Goal: Communication & Community: Answer question/provide support

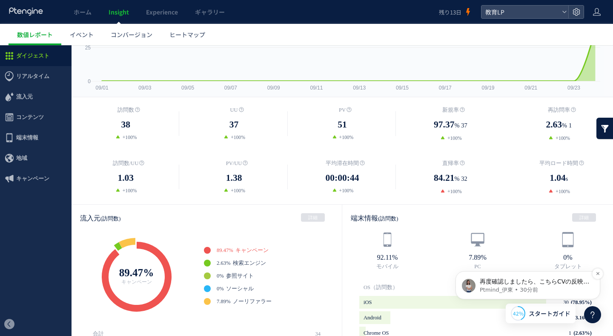
click at [522, 285] on p "再度確認しましたら、こちらCVの反映ができておりました☺️ 弊社からのご案内は以上となりますが その他不明点はございませんでしょうか。" at bounding box center [535, 281] width 110 height 9
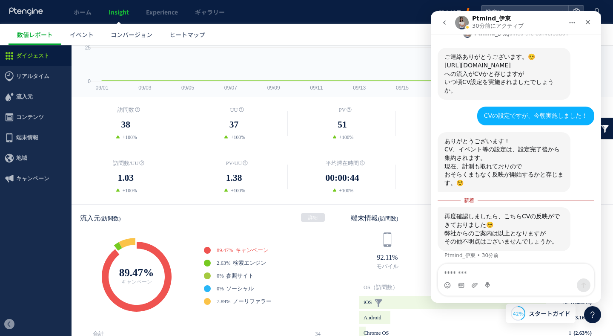
scroll to position [265, 0]
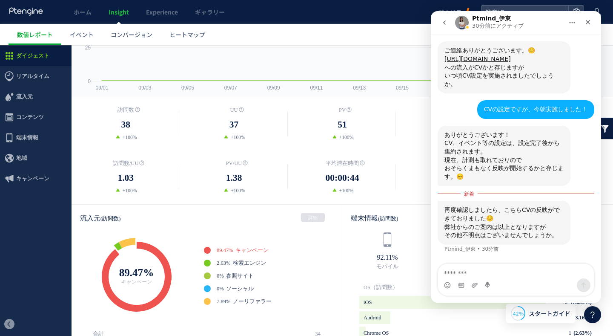
click at [465, 275] on textarea "メッセージ..." at bounding box center [516, 271] width 156 height 14
type textarea "*"
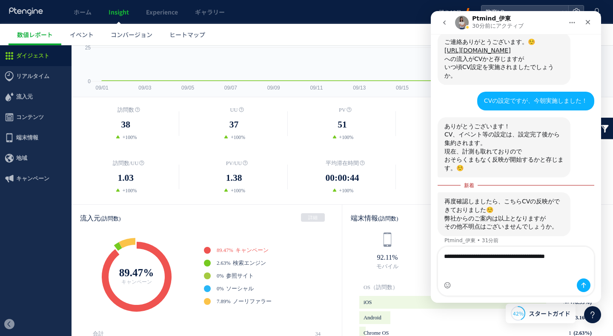
scroll to position [273, 0]
type textarea "**********"
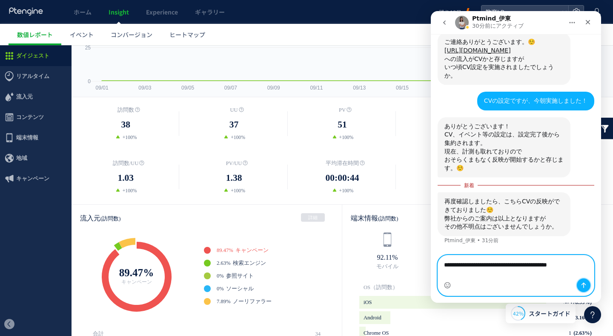
click at [582, 286] on icon "メッセージを送信…" at bounding box center [584, 285] width 7 height 7
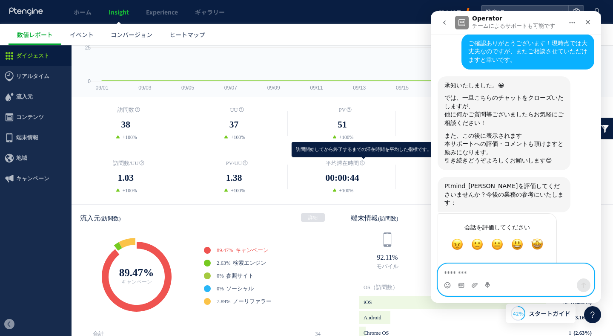
scroll to position [480, 0]
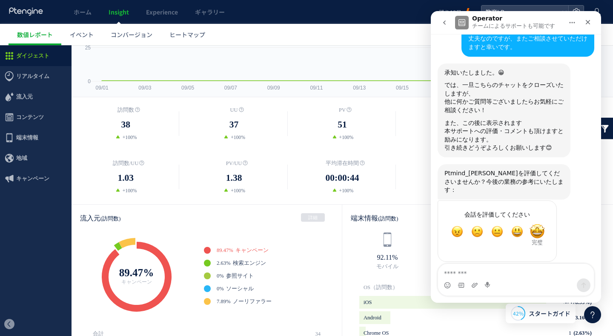
click at [532, 224] on span "完璧" at bounding box center [537, 231] width 15 height 15
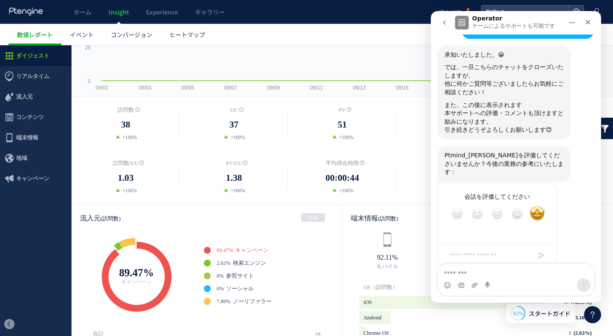
scroll to position [503, 0]
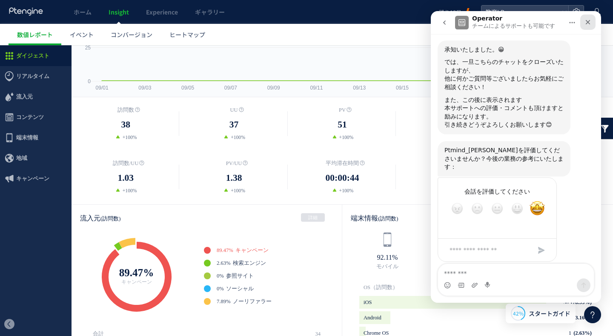
click at [592, 23] on div "クローズ" at bounding box center [588, 21] width 15 height 15
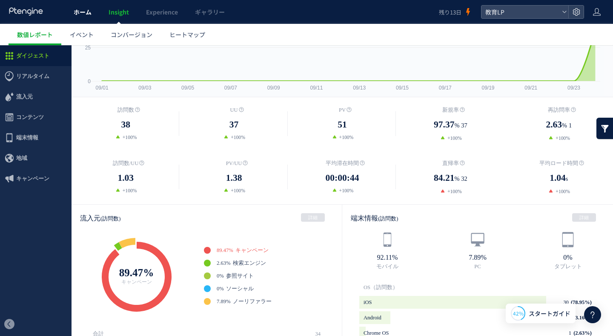
click at [92, 11] on link "ホーム" at bounding box center [82, 12] width 35 height 24
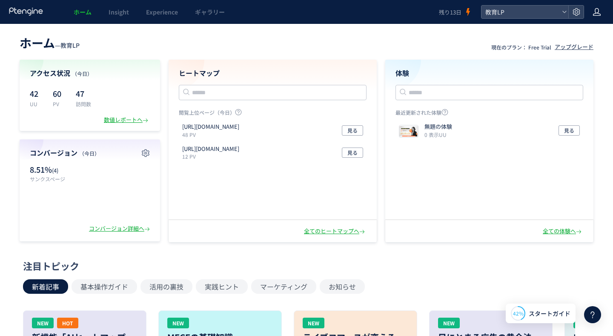
click at [599, 16] on icon at bounding box center [597, 12] width 9 height 9
click at [371, 38] on header "ホーム — 教育LP 現在のプラン： Free Trial アップグレード" at bounding box center [307, 41] width 574 height 19
